Goal: Communication & Community: Answer question/provide support

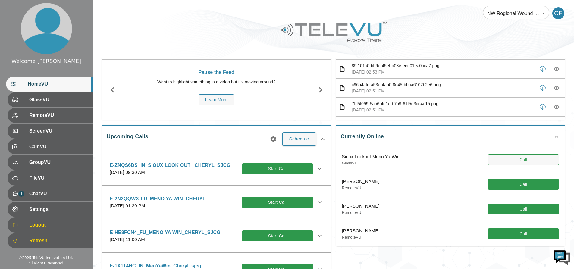
click at [522, 162] on button "Call" at bounding box center [523, 159] width 71 height 11
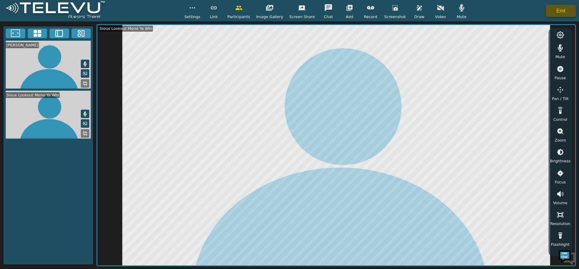
click at [558, 11] on button "End" at bounding box center [560, 11] width 30 height 12
